Goal: Information Seeking & Learning: Learn about a topic

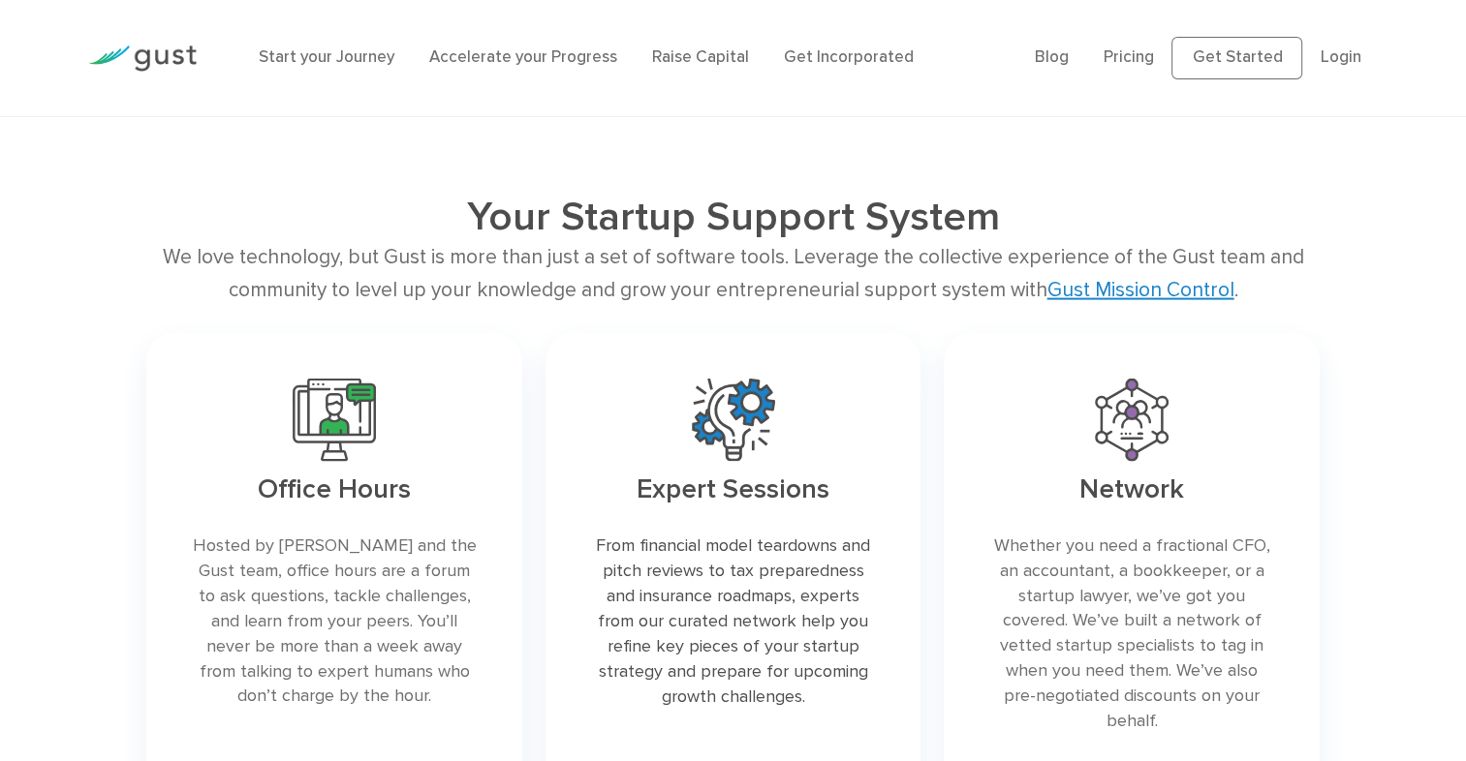
scroll to position [3950, 0]
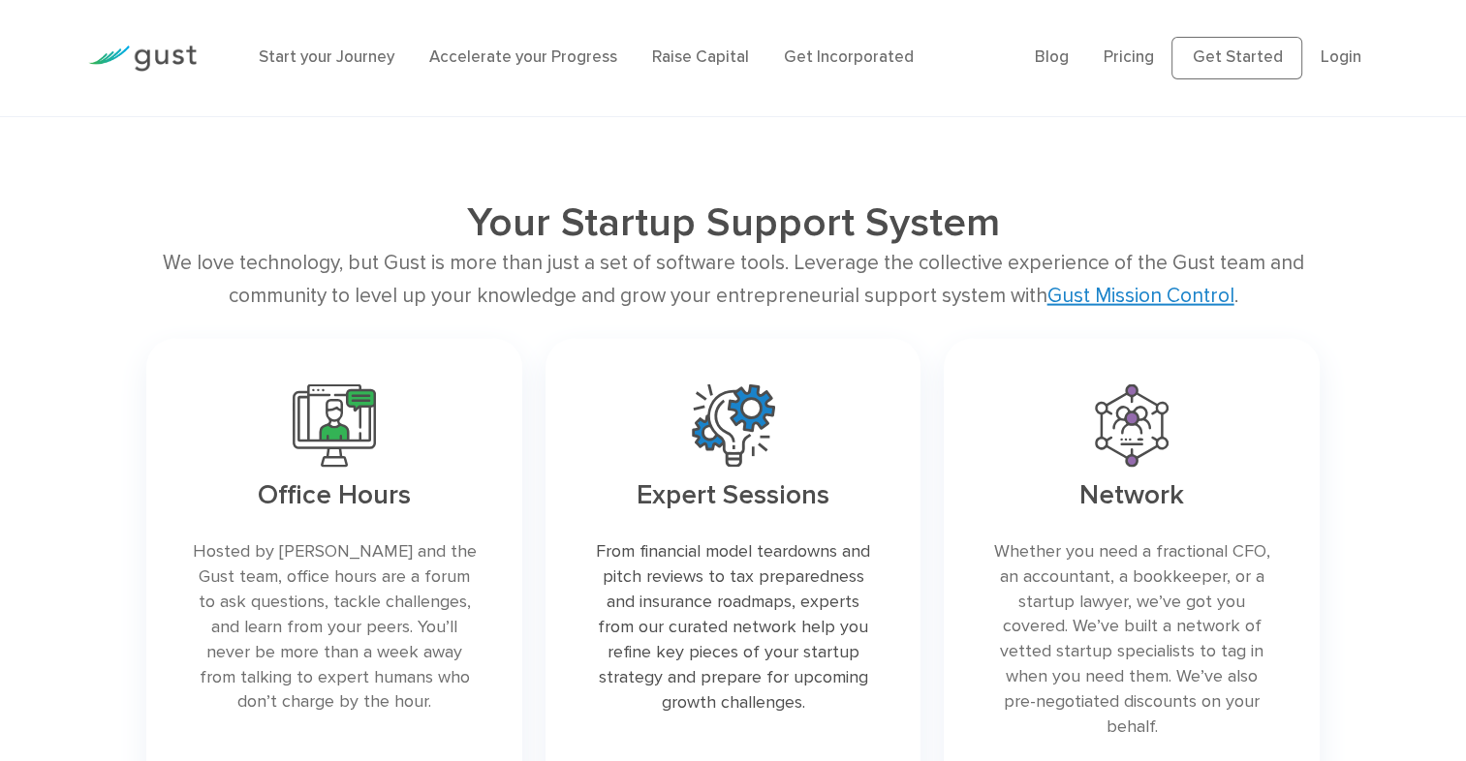
click at [932, 441] on div "Network Whether you need a fractional CFO, an accountant, a bookkeeper, or a st…" at bounding box center [1131, 578] width 399 height 502
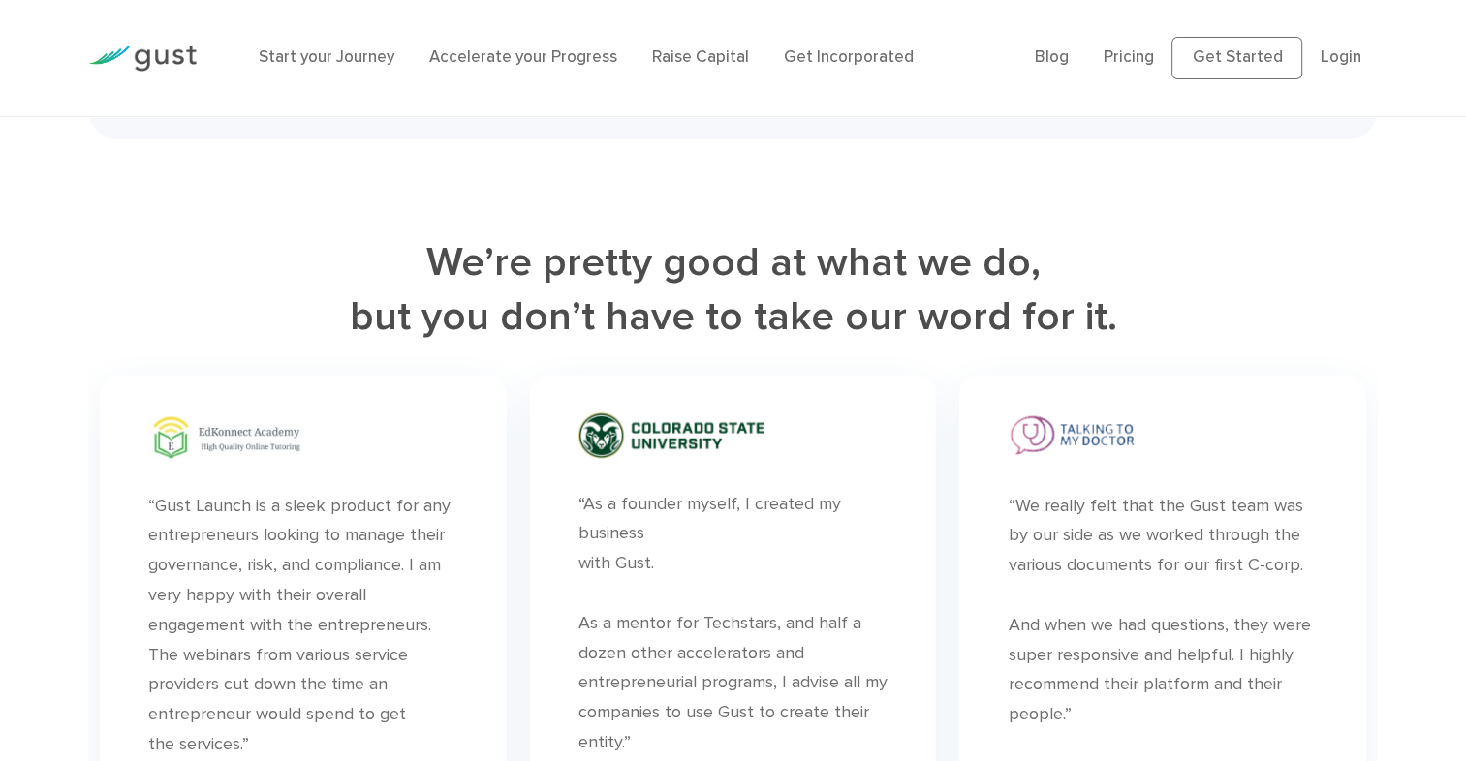
scroll to position [5162, 0]
click at [946, 388] on div "“ “As a founder myself, I created my business with Gust. As a mentor for Techst…" at bounding box center [733, 612] width 430 height 499
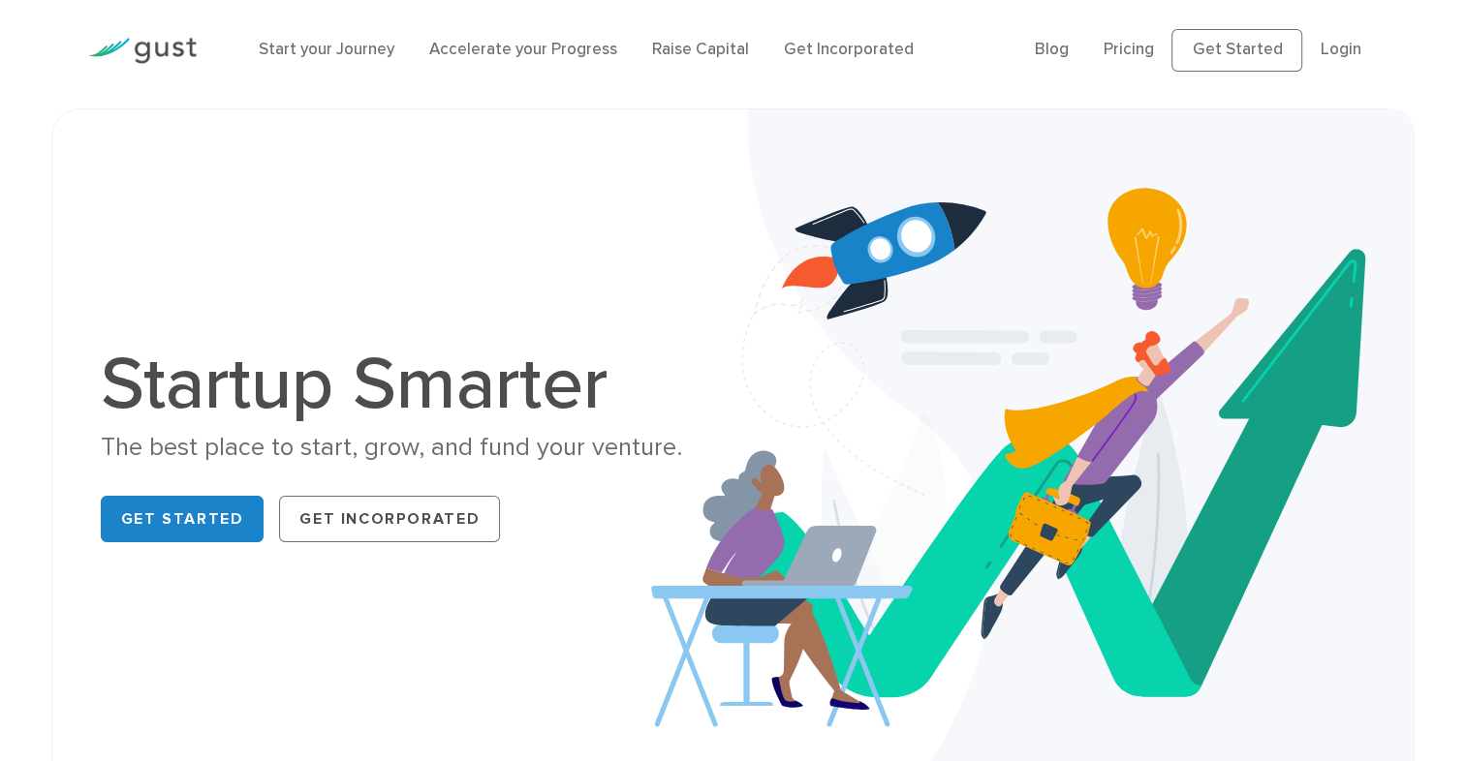
scroll to position [0, 0]
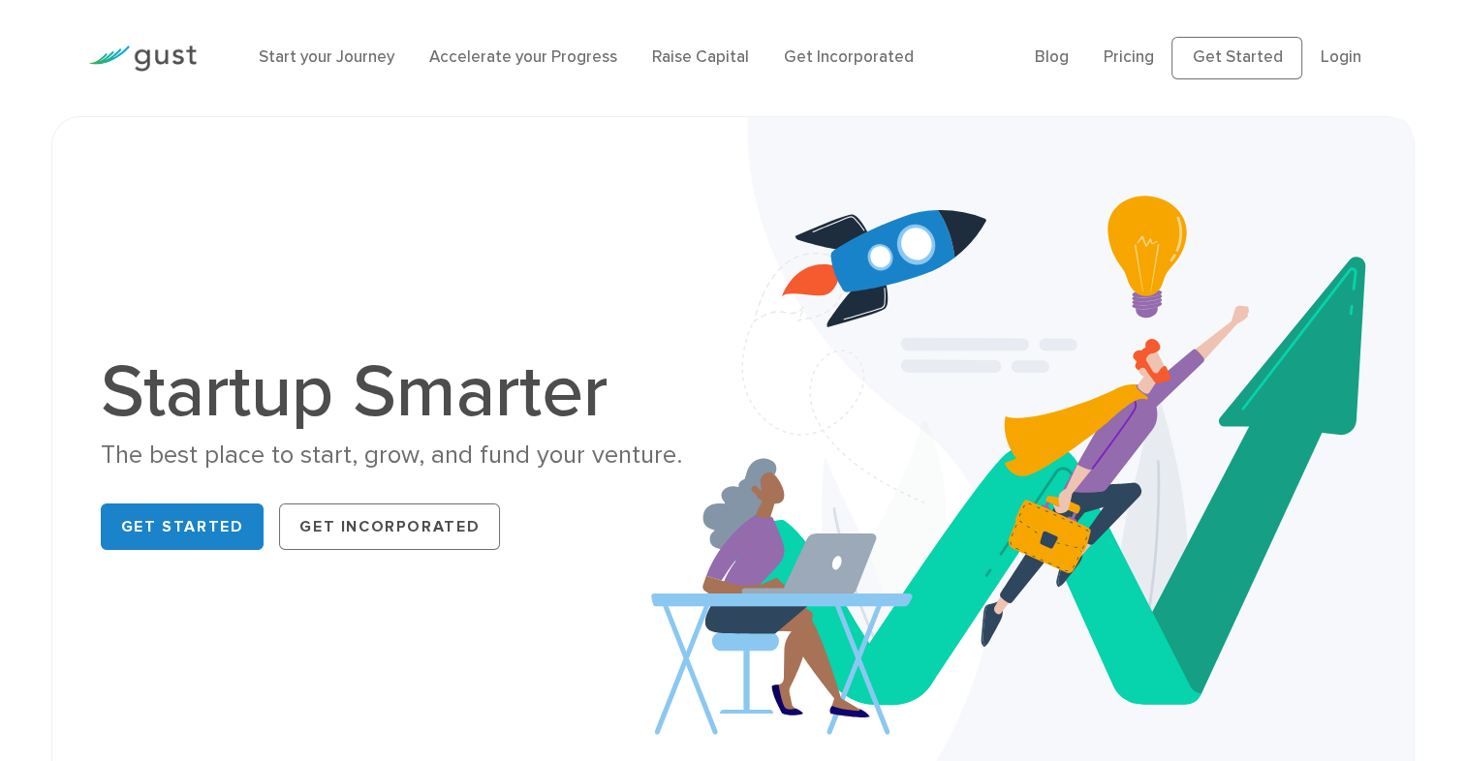
click at [991, 212] on img at bounding box center [1032, 456] width 763 height 678
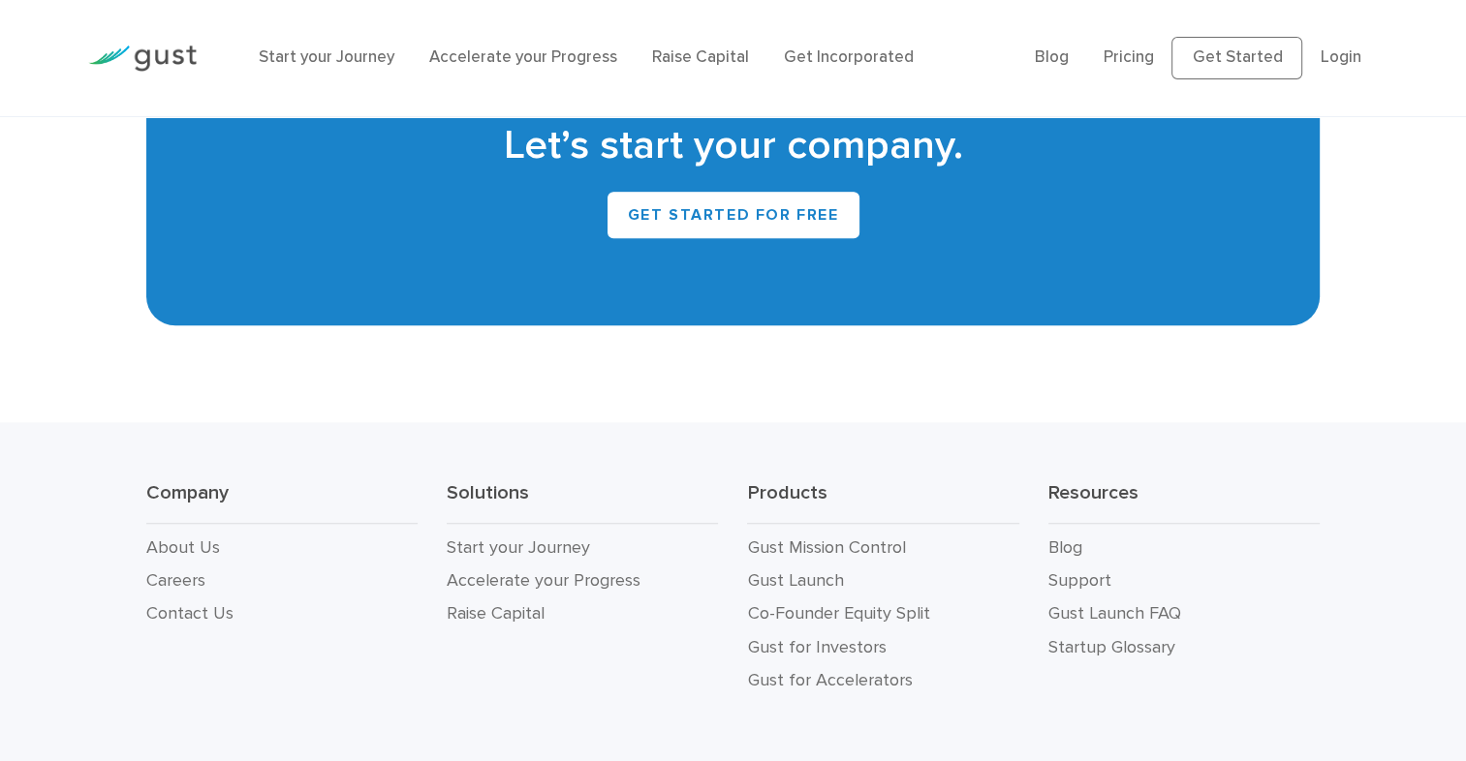
scroll to position [8859, 0]
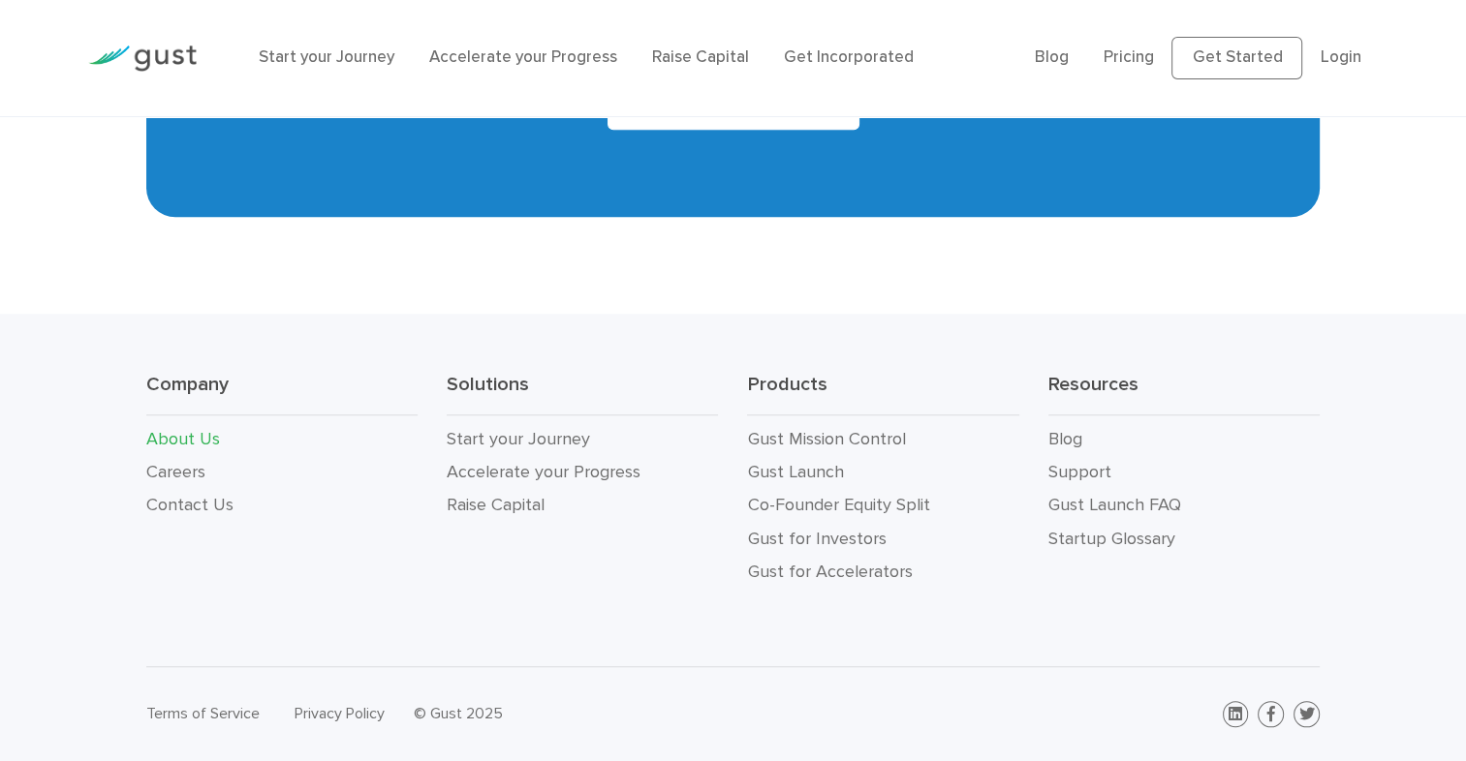
click at [184, 443] on link "About Us" at bounding box center [183, 439] width 74 height 20
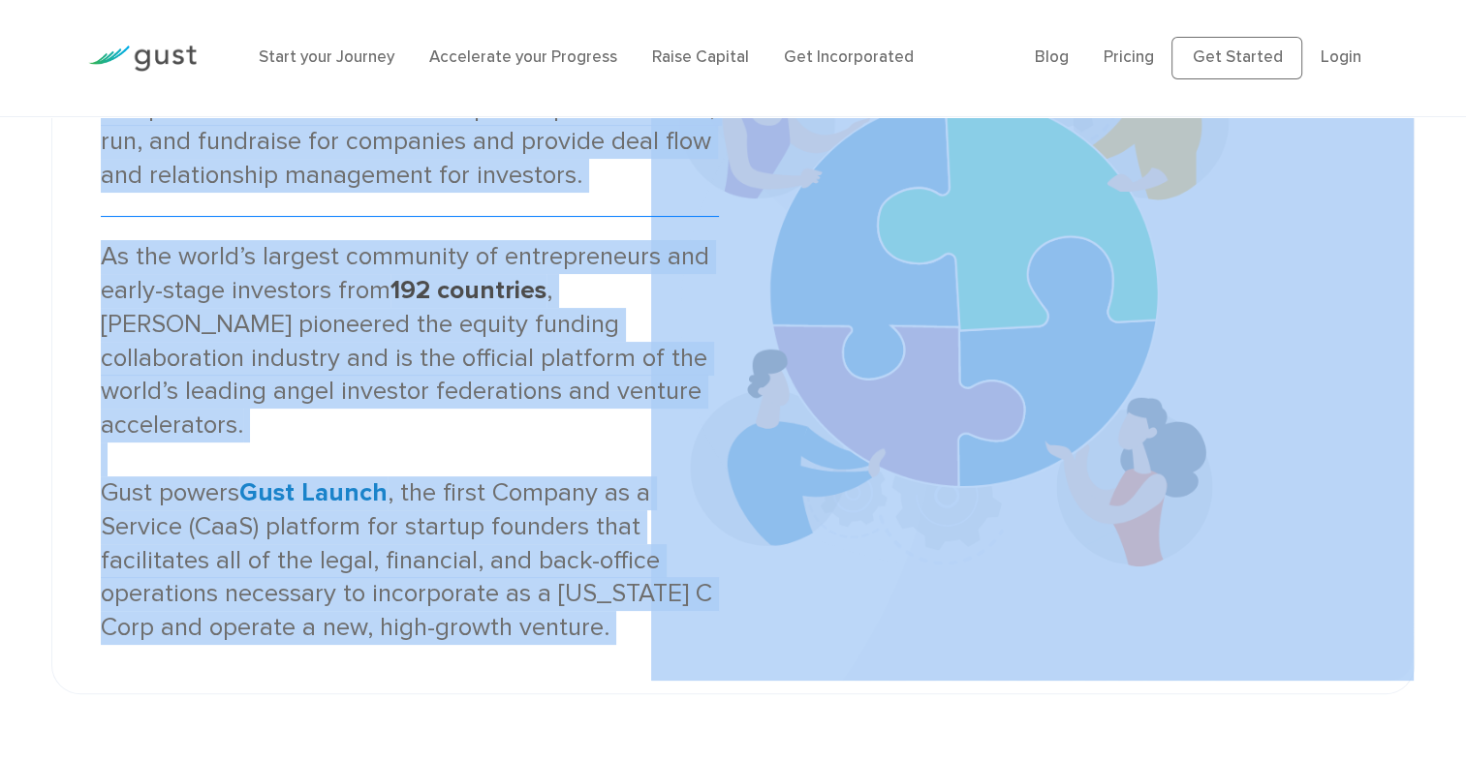
scroll to position [333, 0]
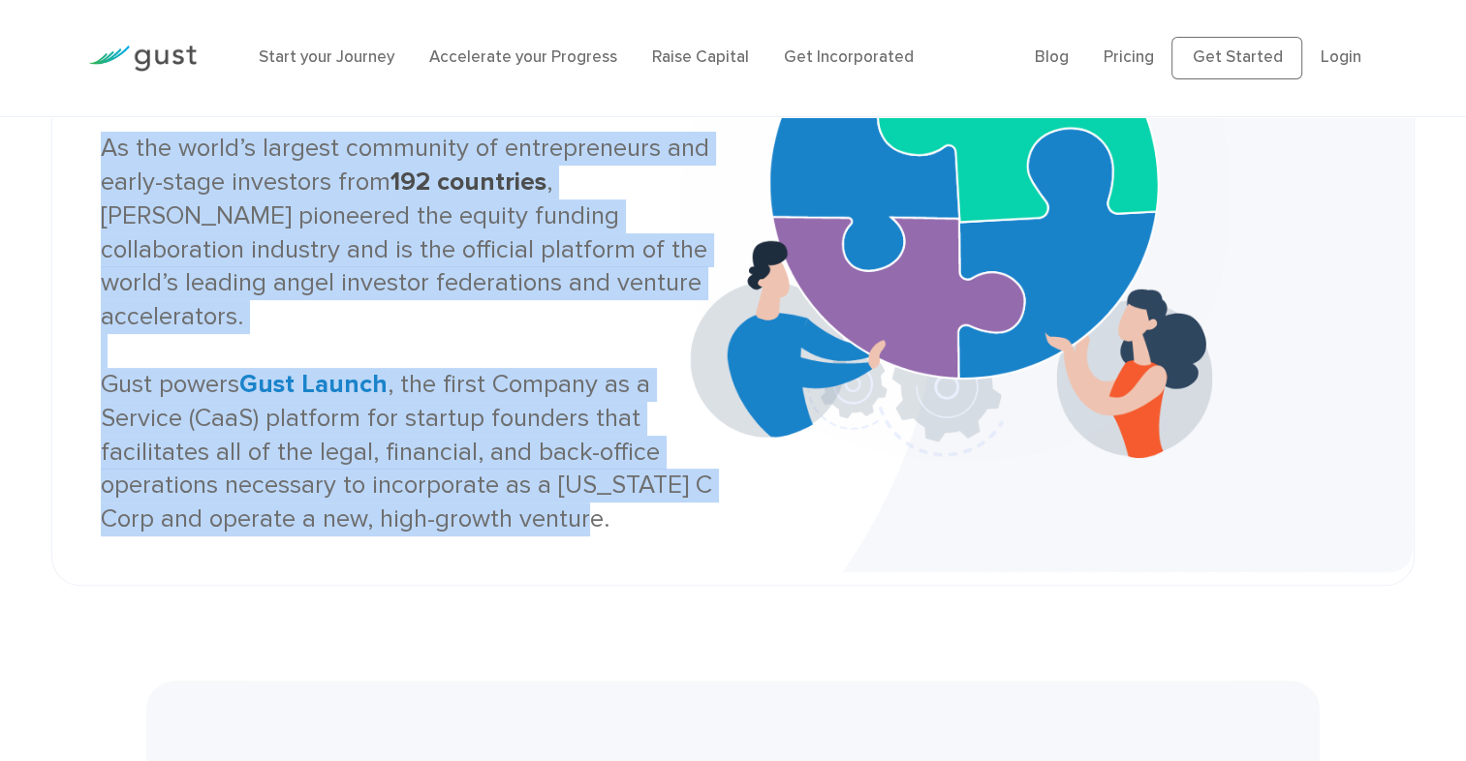
drag, startPoint x: 97, startPoint y: 165, endPoint x: 618, endPoint y: 490, distance: 614.5
click at [618, 490] on div "About Us Gust is the global SaaS platform for founding, operating, and investin…" at bounding box center [409, 184] width 647 height 704
click at [618, 490] on div "As the world’s largest community of entrepreneurs and early-stage investors fro…" at bounding box center [410, 334] width 618 height 405
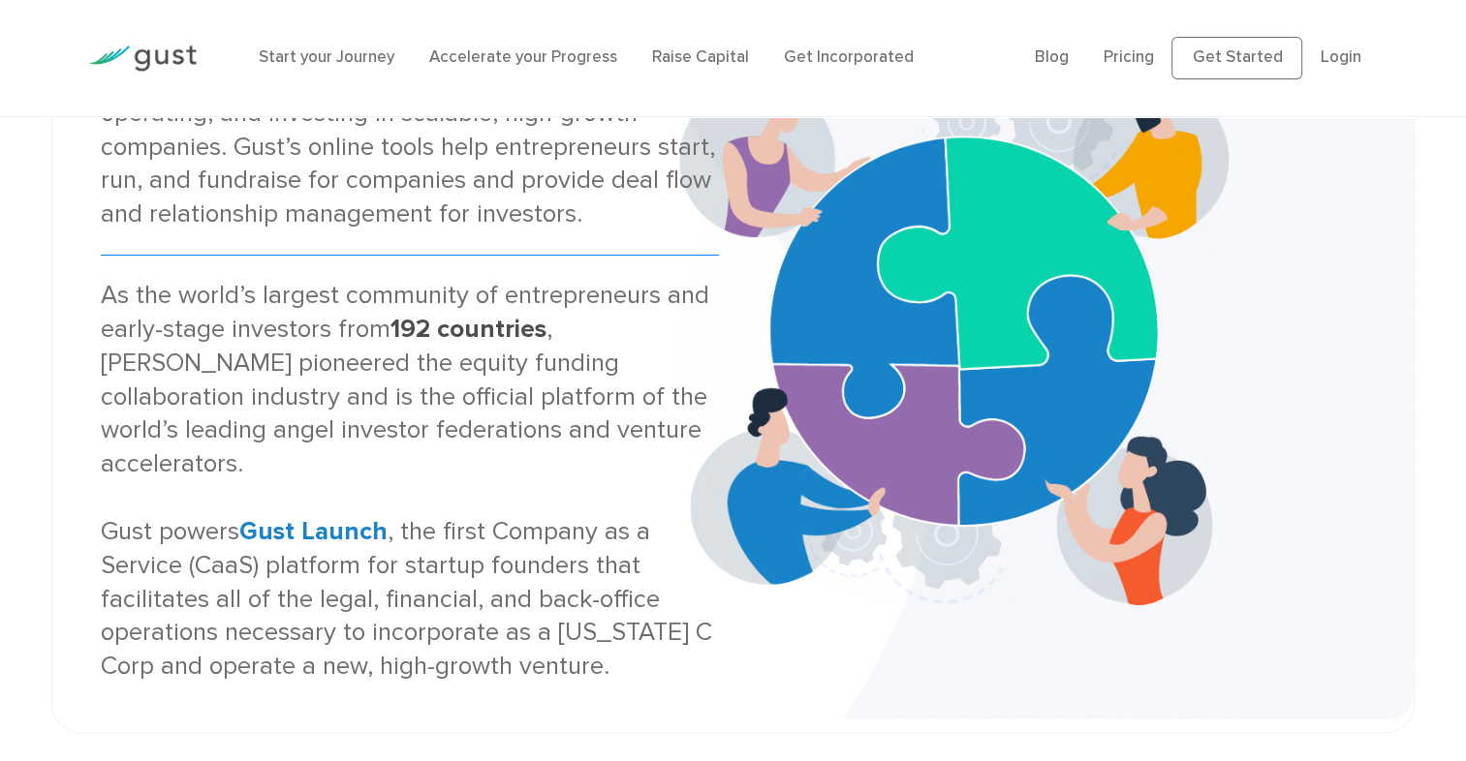
scroll to position [0, 0]
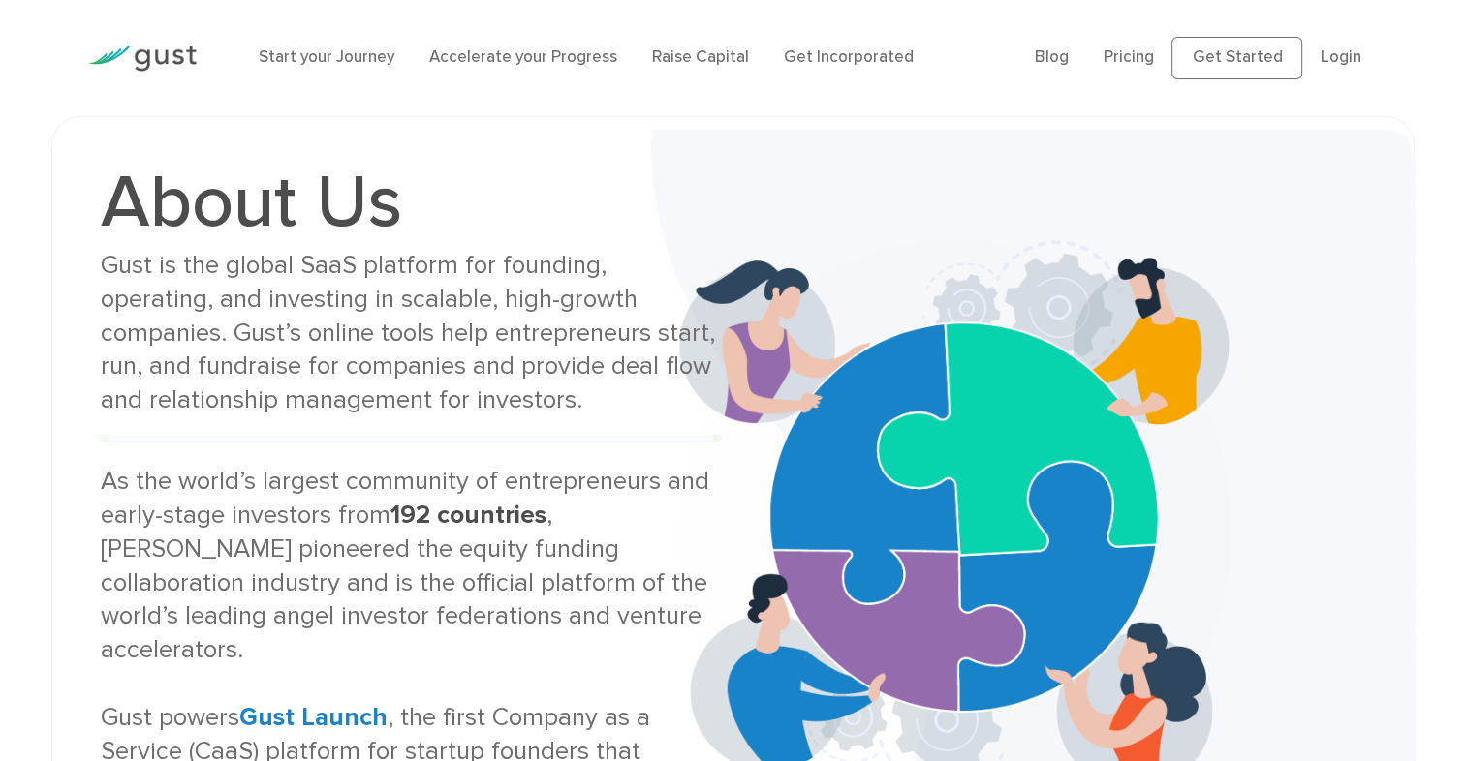
click at [742, 196] on img at bounding box center [1032, 518] width 763 height 776
click at [969, 44] on div "Start your Journey Accelerate your Progress Raise Capital Get Incorporated" at bounding box center [632, 58] width 777 height 64
click at [976, 45] on div "Start your Journey Accelerate your Progress Raise Capital Get Incorporated" at bounding box center [632, 58] width 777 height 64
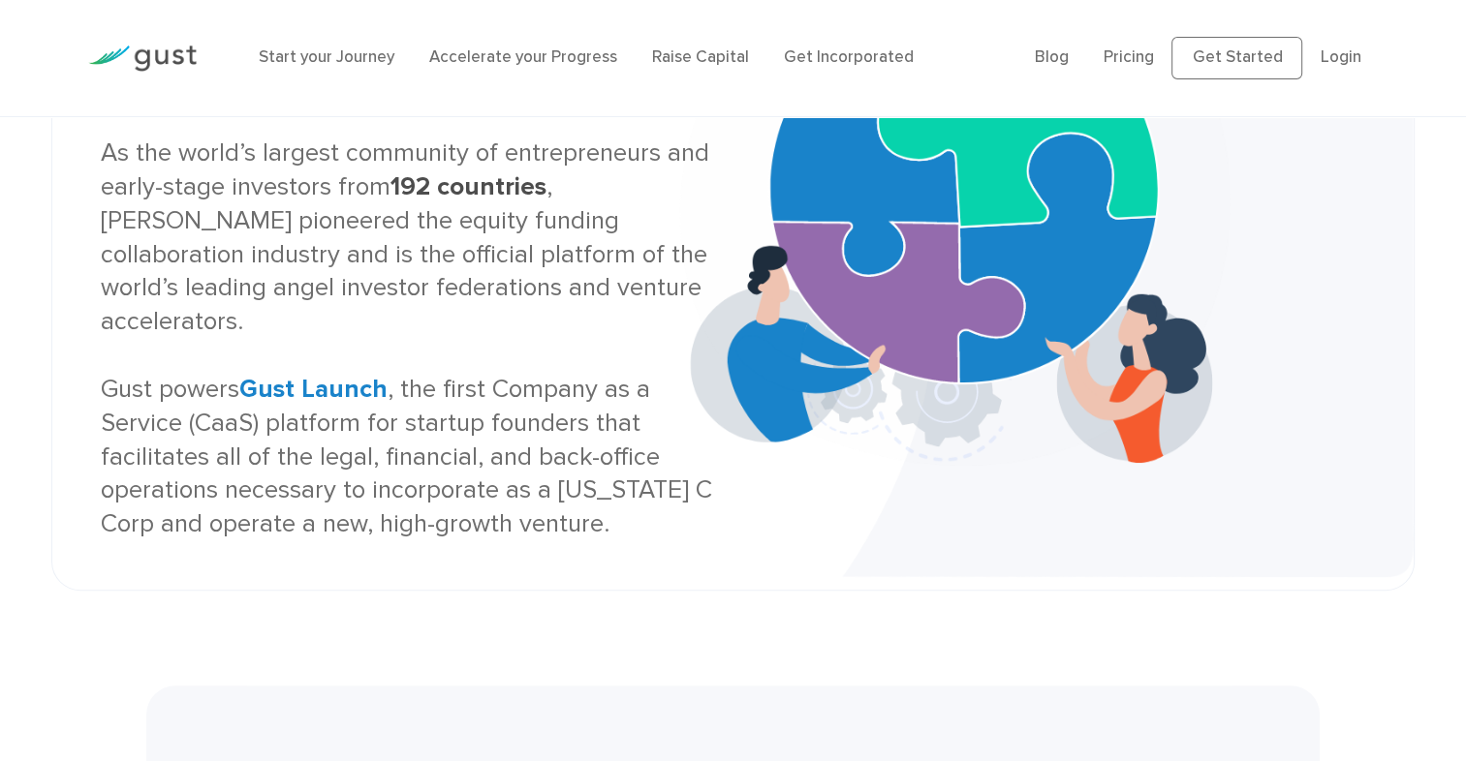
scroll to position [329, 0]
click at [324, 373] on strong "Gust Launch" at bounding box center [313, 388] width 148 height 30
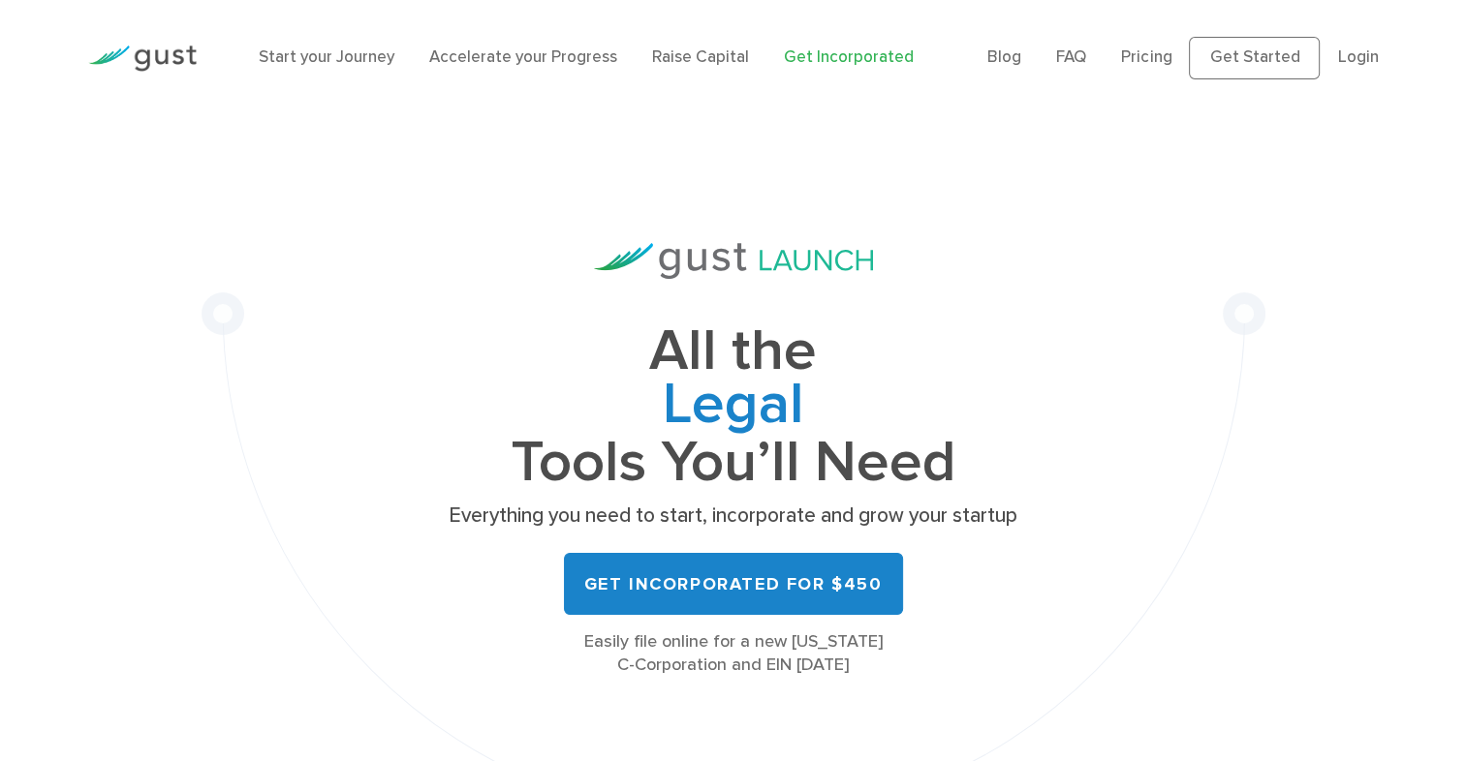
click at [900, 271] on div "All the Legal Cap Table Fundraising Governance Tools You’ll Need Everything you…" at bounding box center [733, 460] width 581 height 434
click at [996, 437] on span "Cap Table" at bounding box center [733, 466] width 581 height 58
